Goal: Task Accomplishment & Management: Manage account settings

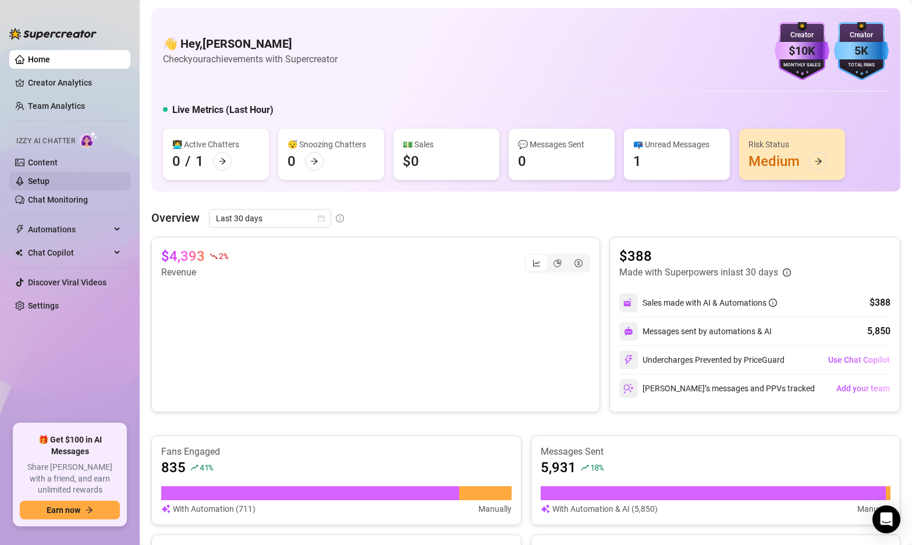
click at [46, 176] on link "Setup" at bounding box center [39, 180] width 22 height 9
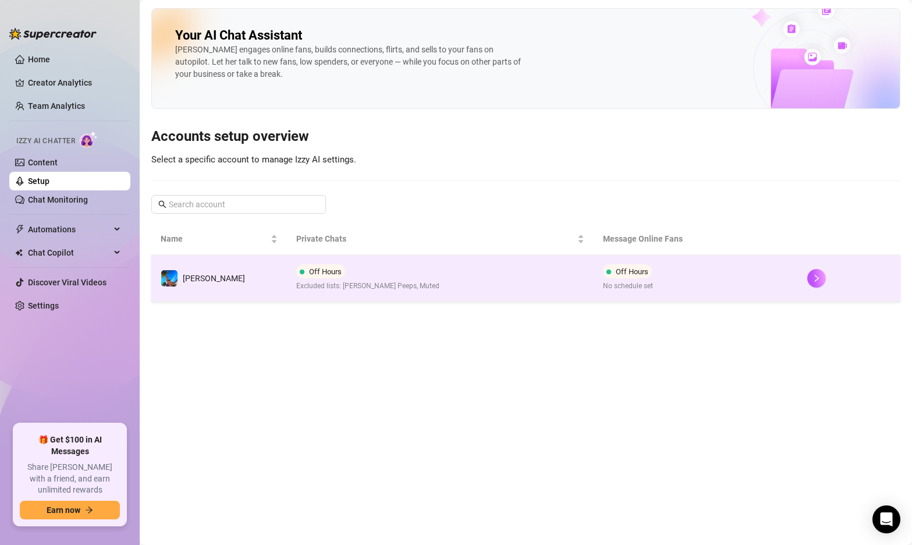
click at [403, 279] on td "Off Hours Excluded lists: [PERSON_NAME] Peeps, Muted" at bounding box center [440, 278] width 307 height 47
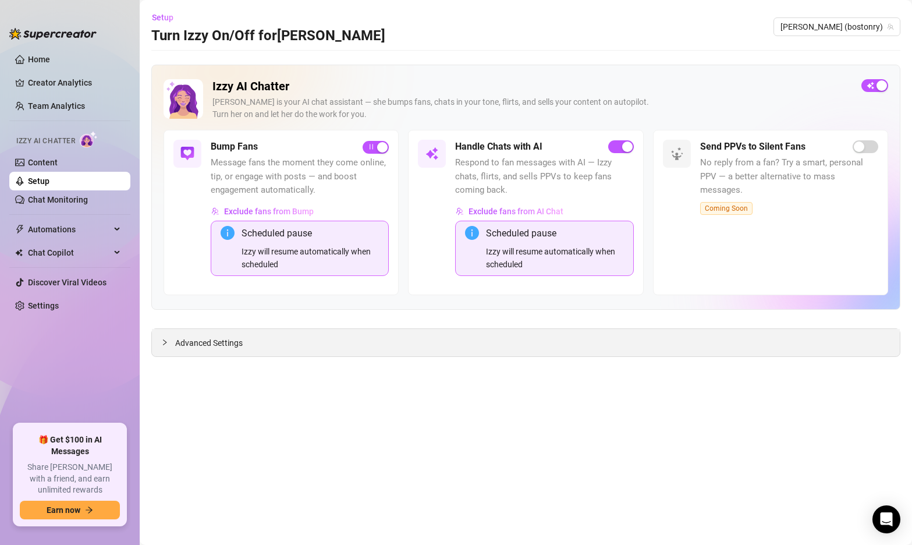
click at [211, 343] on span "Advanced Settings" at bounding box center [208, 342] width 67 height 13
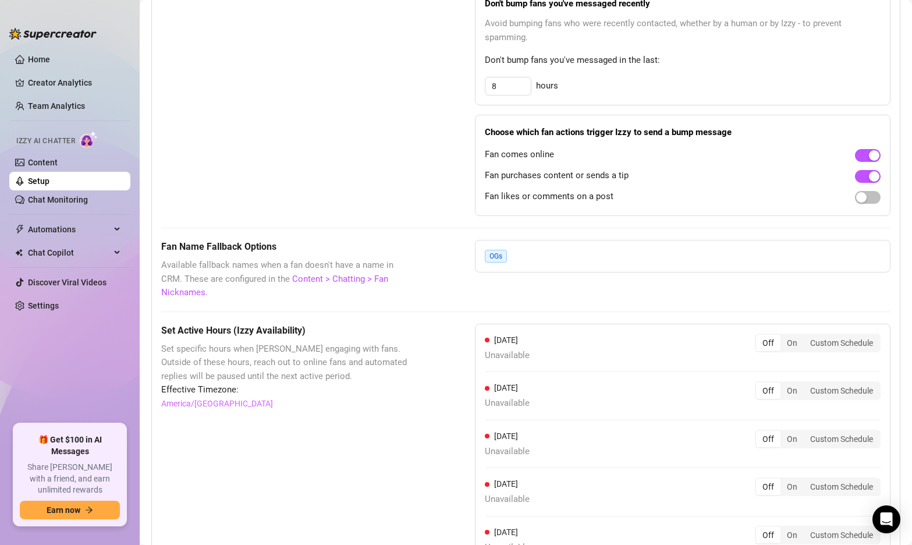
scroll to position [941, 0]
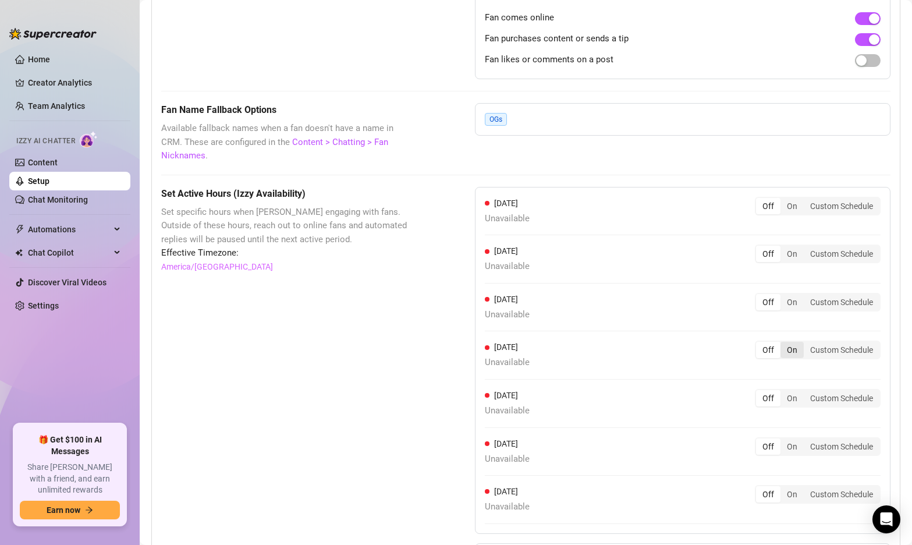
click at [797, 342] on div "On" at bounding box center [791, 350] width 23 height 16
click at [783, 343] on input "On" at bounding box center [783, 343] width 0 height 0
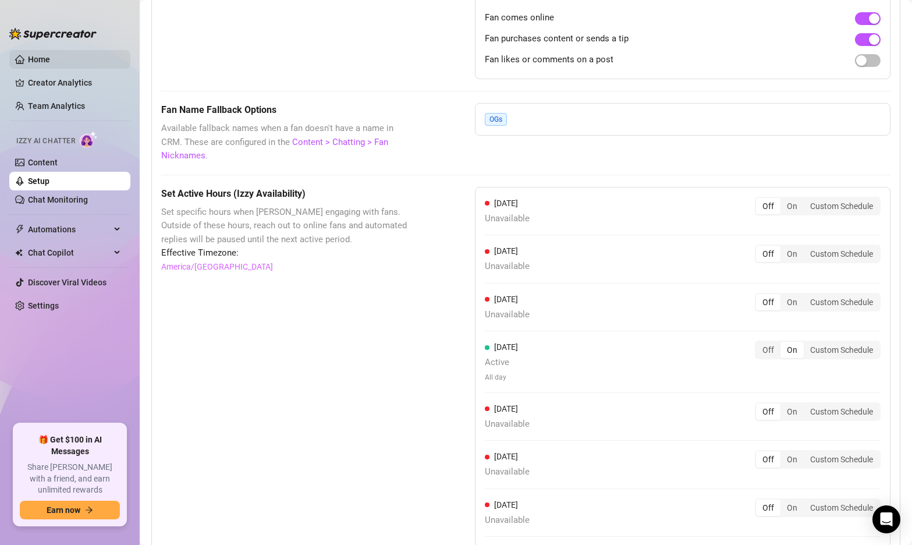
click at [50, 56] on link "Home" at bounding box center [39, 59] width 22 height 9
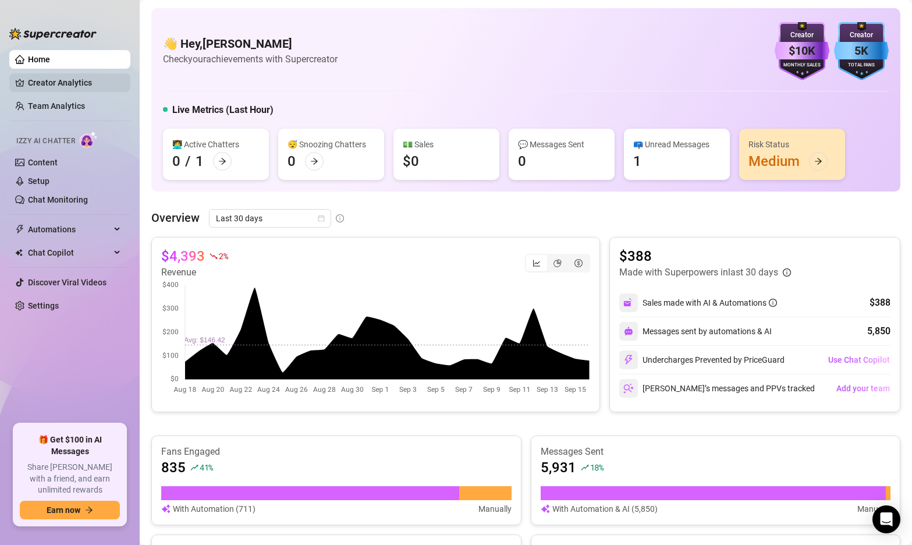
click at [49, 77] on link "Creator Analytics" at bounding box center [74, 82] width 93 height 19
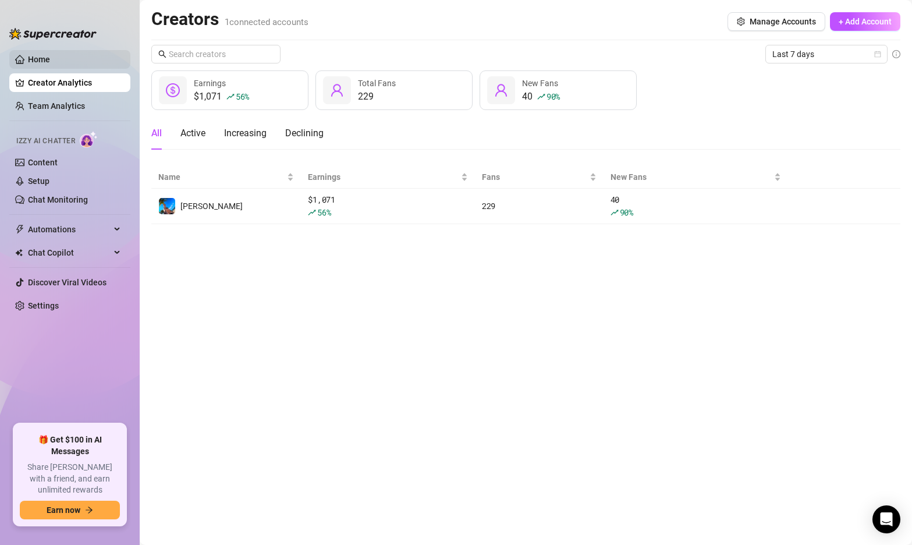
click at [50, 61] on link "Home" at bounding box center [39, 59] width 22 height 9
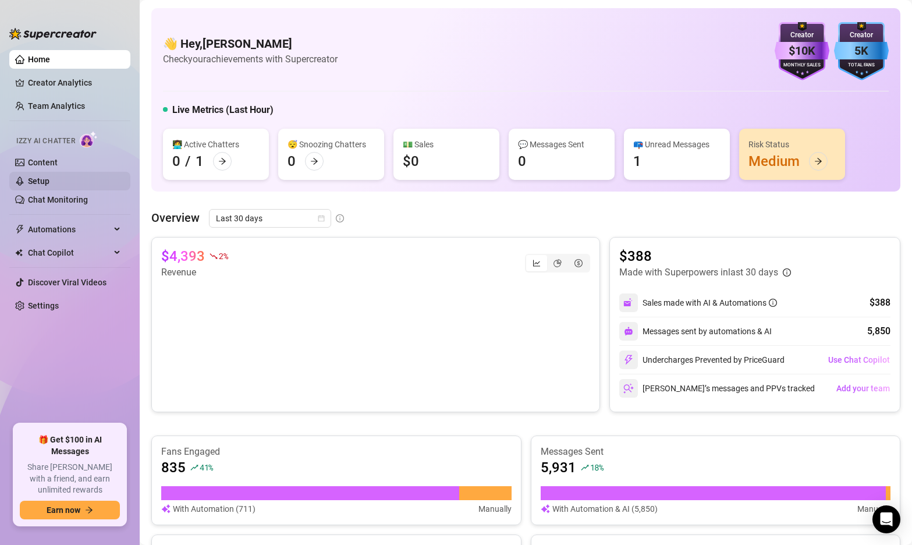
click at [48, 185] on link "Setup" at bounding box center [39, 180] width 22 height 9
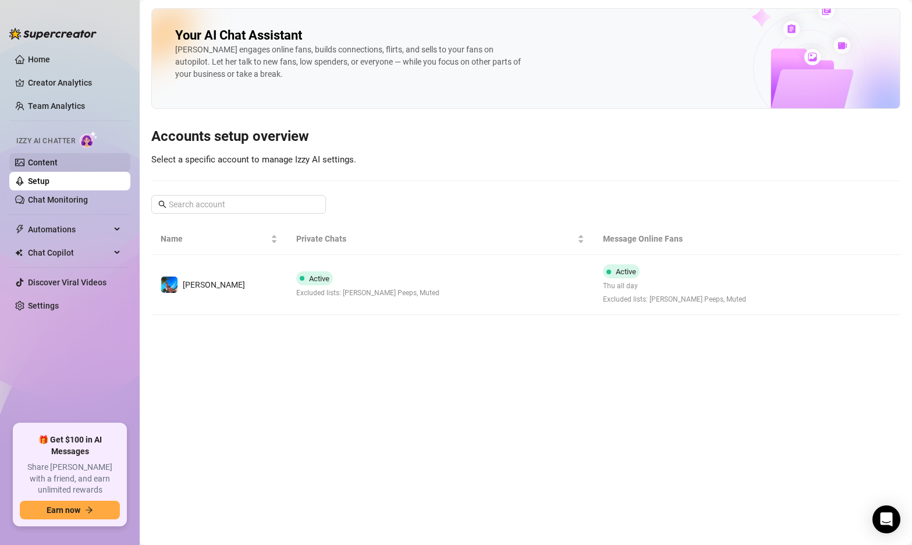
click at [58, 164] on link "Content" at bounding box center [43, 162] width 30 height 9
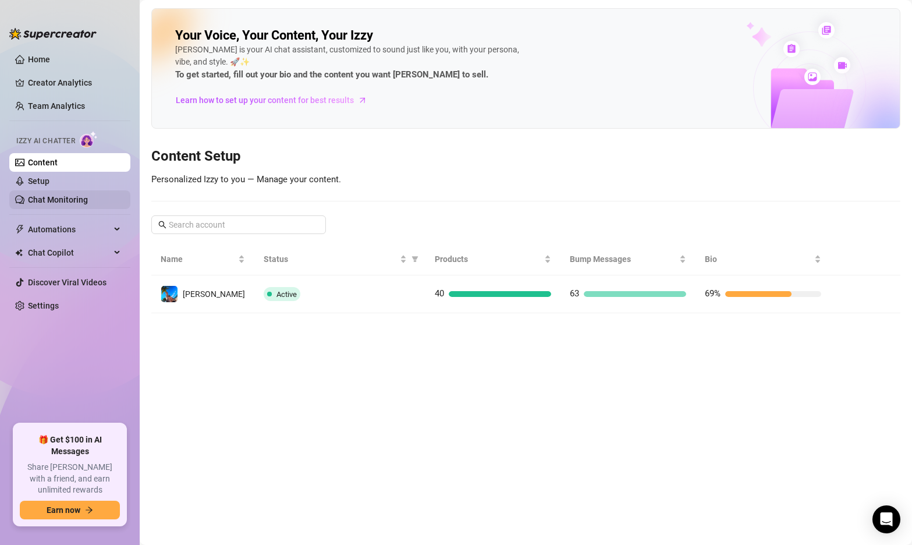
click at [65, 197] on link "Chat Monitoring" at bounding box center [58, 199] width 60 height 9
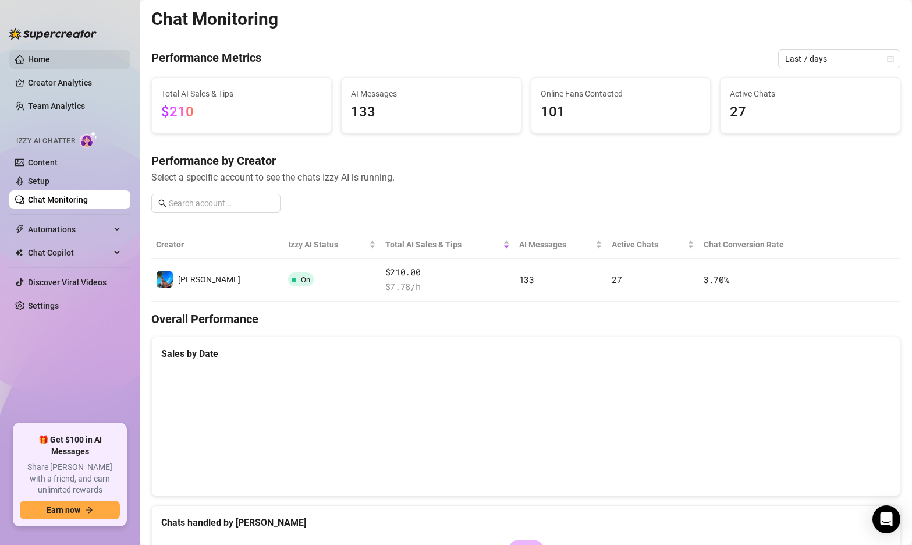
click at [50, 59] on link "Home" at bounding box center [39, 59] width 22 height 9
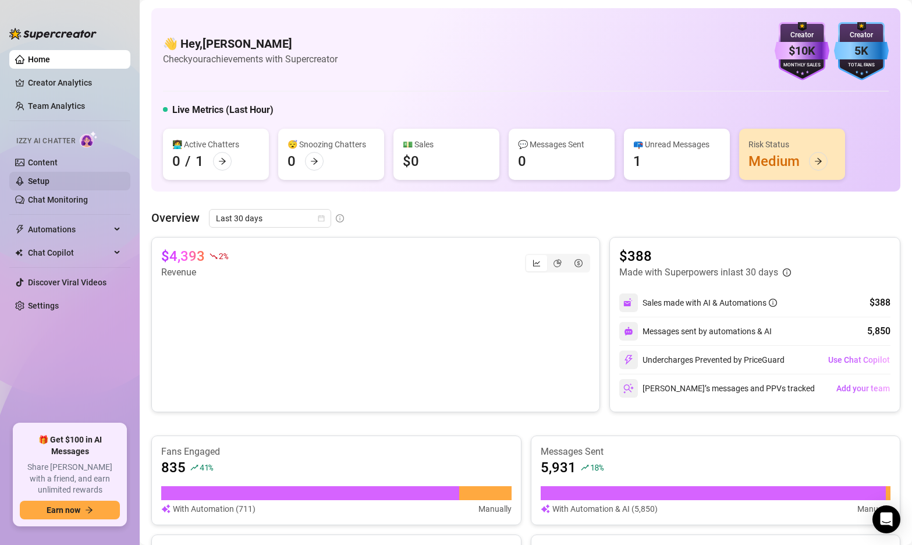
click at [49, 180] on link "Setup" at bounding box center [39, 180] width 22 height 9
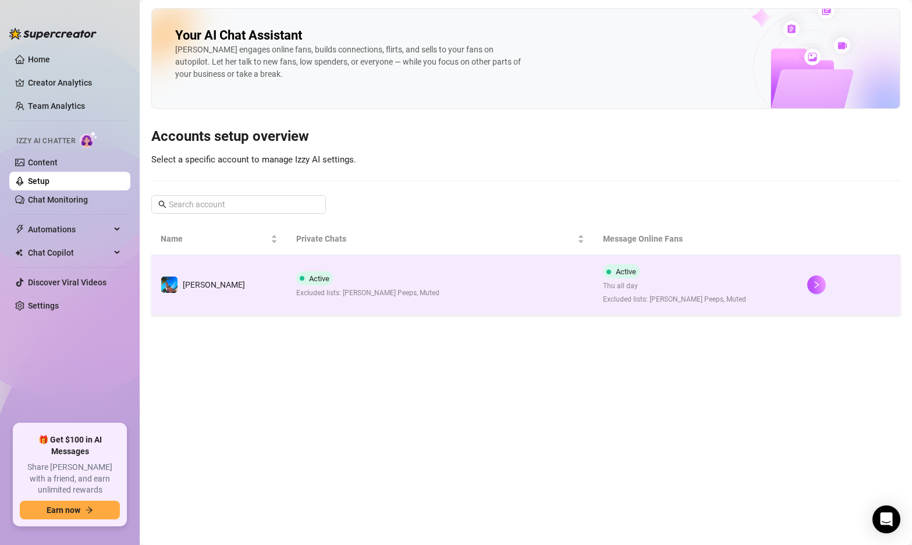
click at [252, 289] on td "[PERSON_NAME]" at bounding box center [219, 285] width 136 height 60
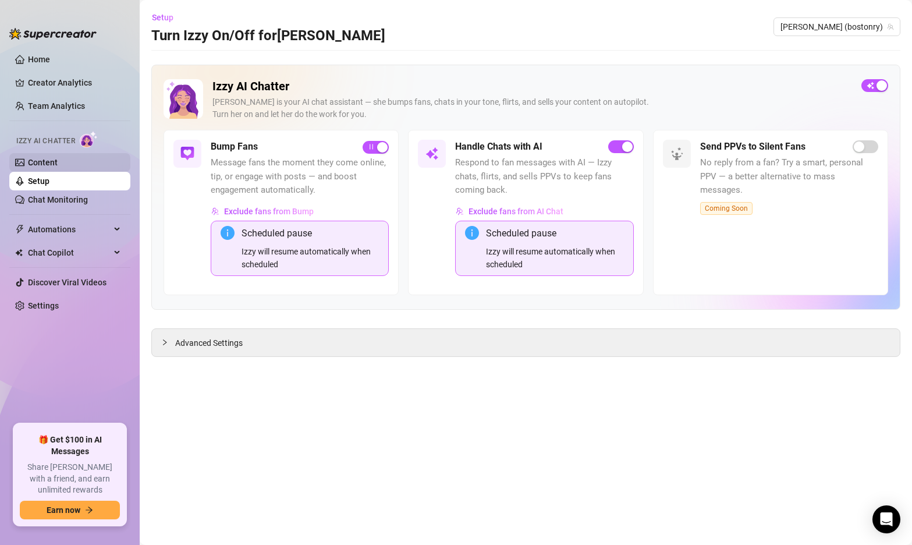
click at [58, 158] on link "Content" at bounding box center [43, 162] width 30 height 9
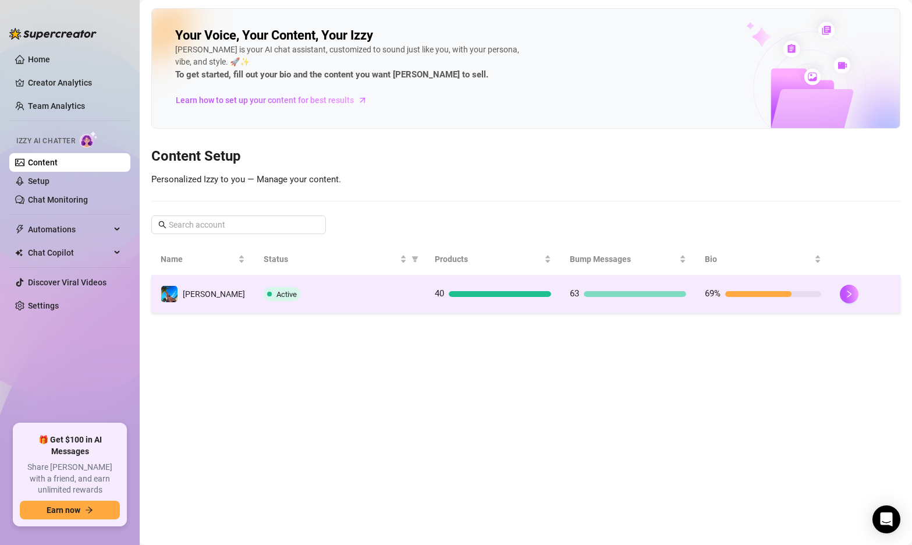
click at [229, 305] on td "[PERSON_NAME]" at bounding box center [202, 294] width 103 height 38
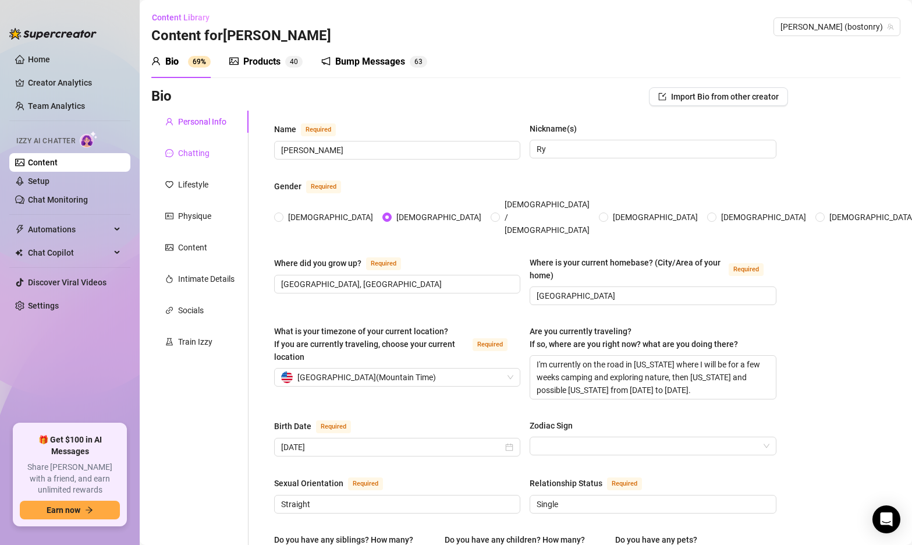
click at [194, 154] on div "Chatting" at bounding box center [193, 153] width 31 height 13
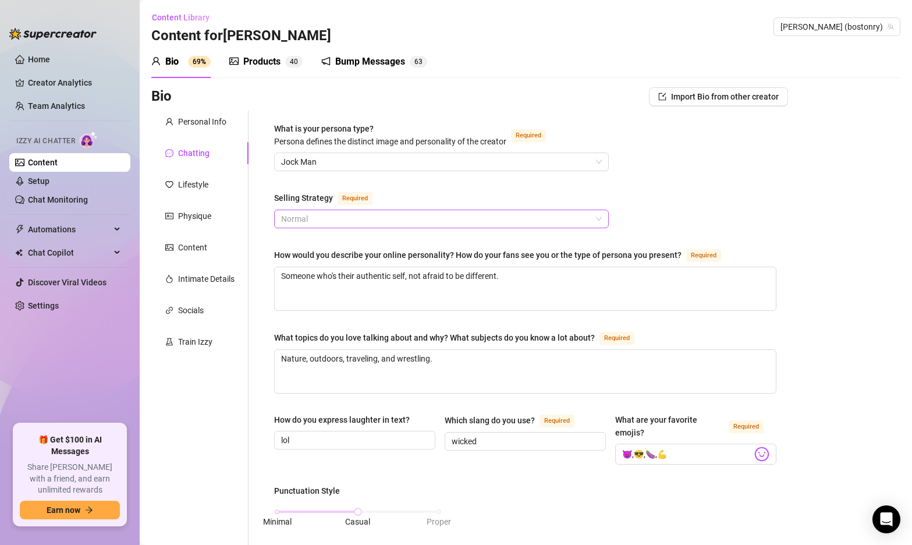
click at [342, 219] on span "Normal" at bounding box center [441, 218] width 321 height 17
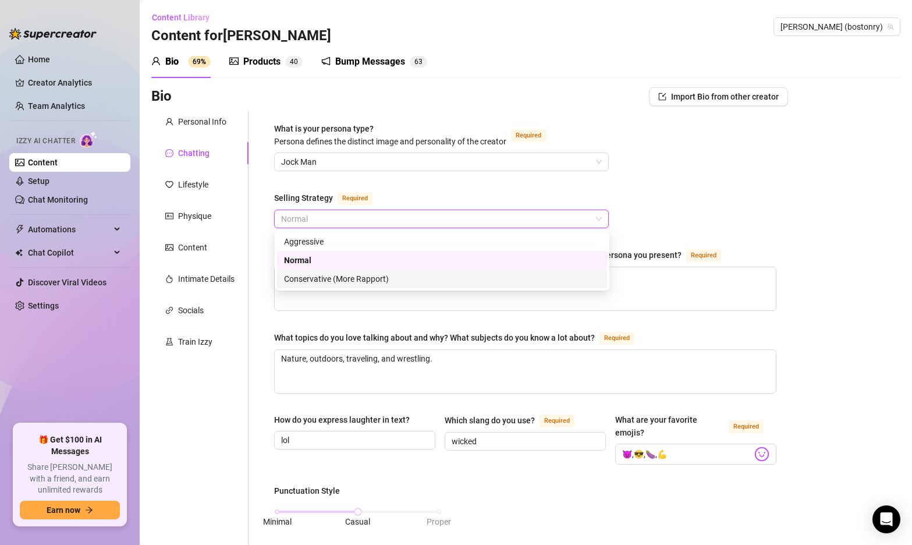
click at [331, 275] on div "Conservative (More Rapport)" at bounding box center [442, 278] width 316 height 13
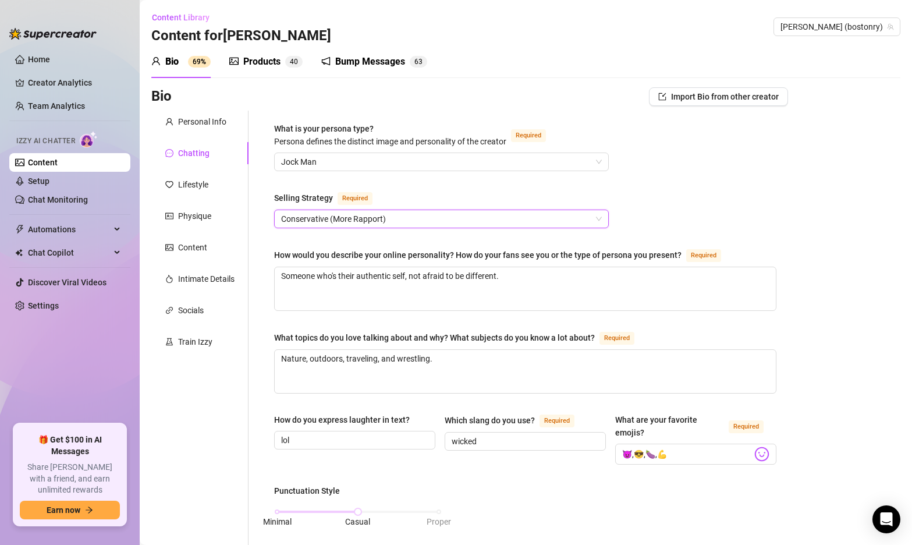
click at [50, 55] on link "Home" at bounding box center [39, 59] width 22 height 9
